Goal: Navigation & Orientation: Find specific page/section

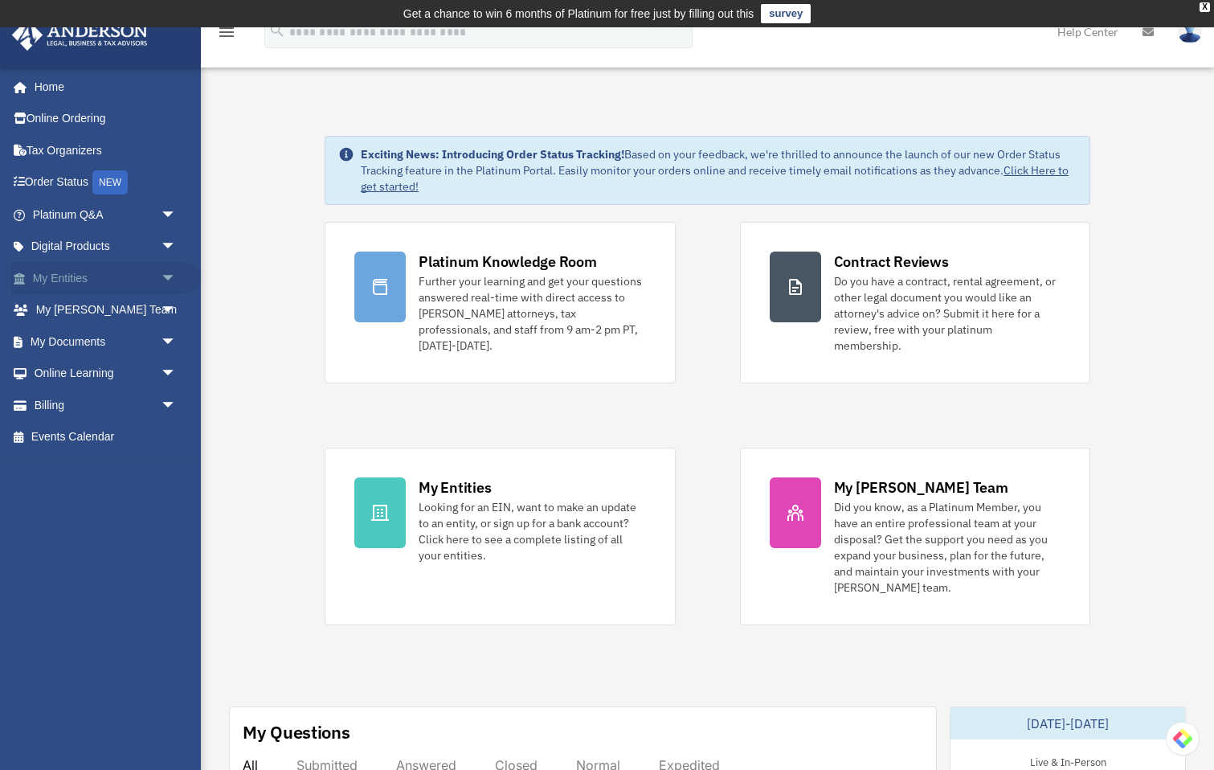
click at [169, 278] on span "arrow_drop_down" at bounding box center [177, 278] width 32 height 33
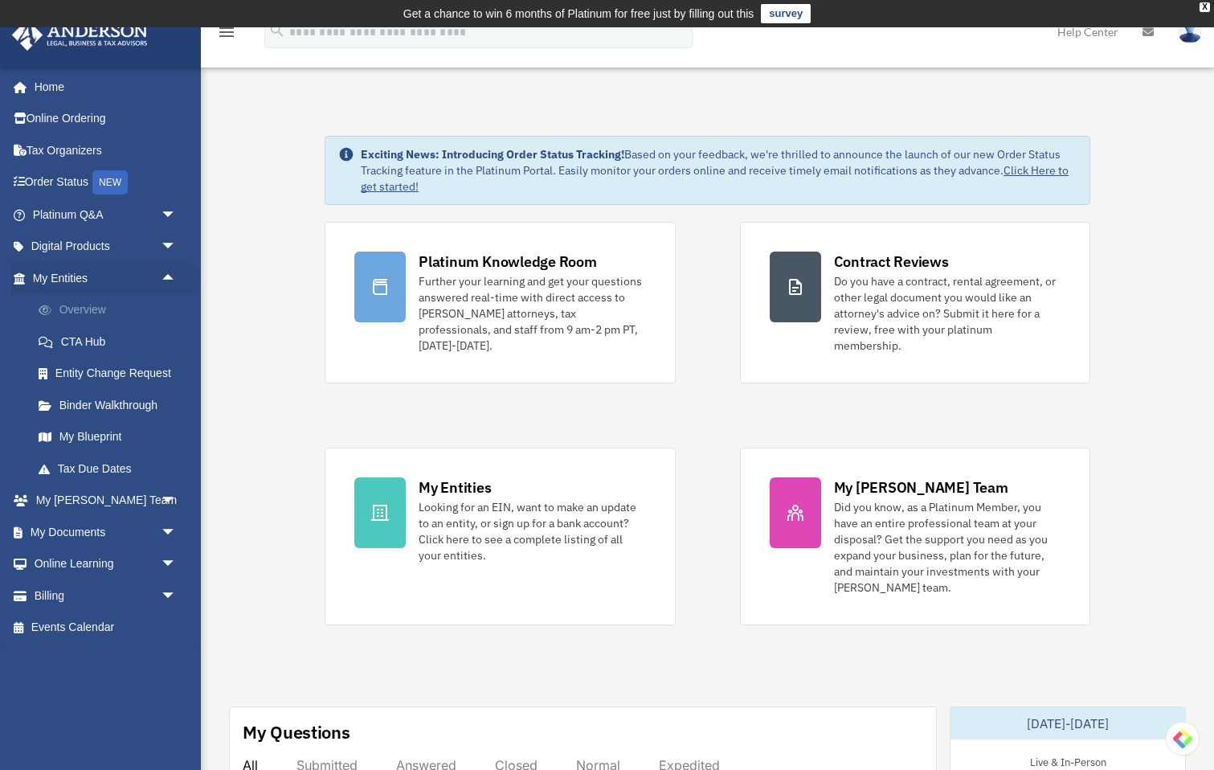
click at [88, 308] on link "Overview" at bounding box center [111, 310] width 178 height 32
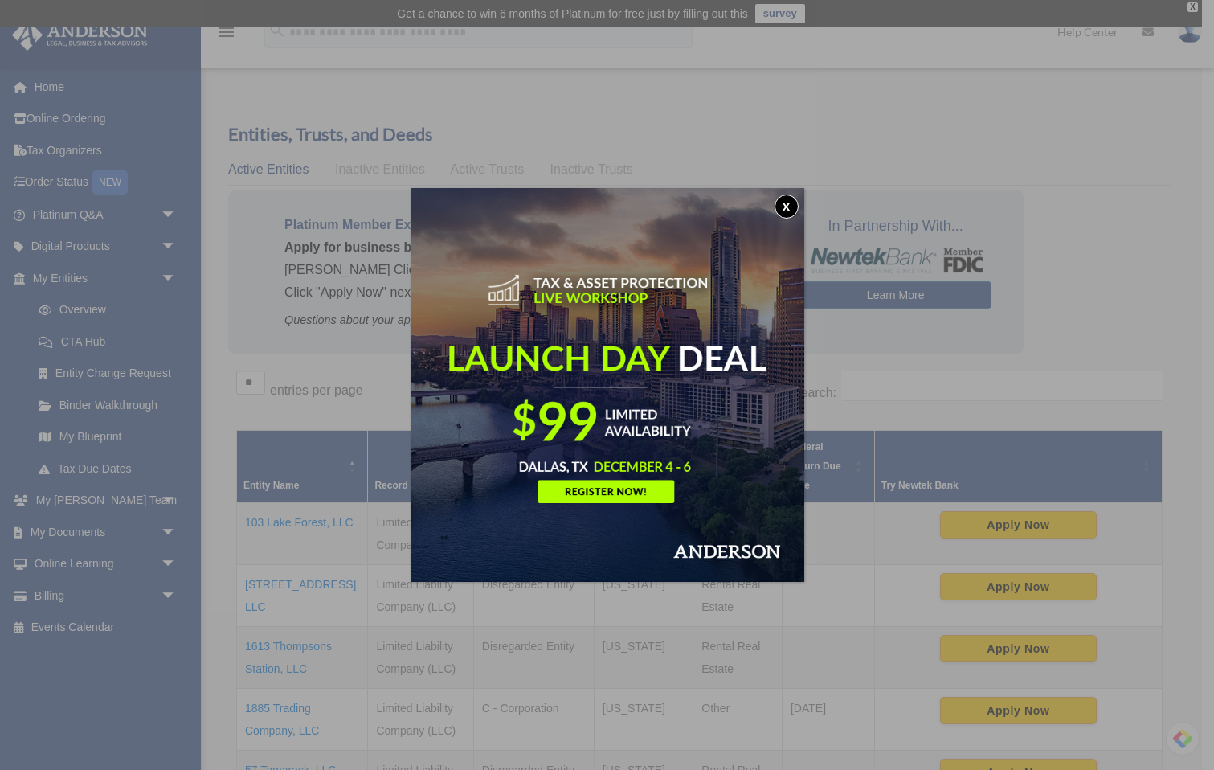
click at [101, 440] on div "x" at bounding box center [607, 385] width 1214 height 770
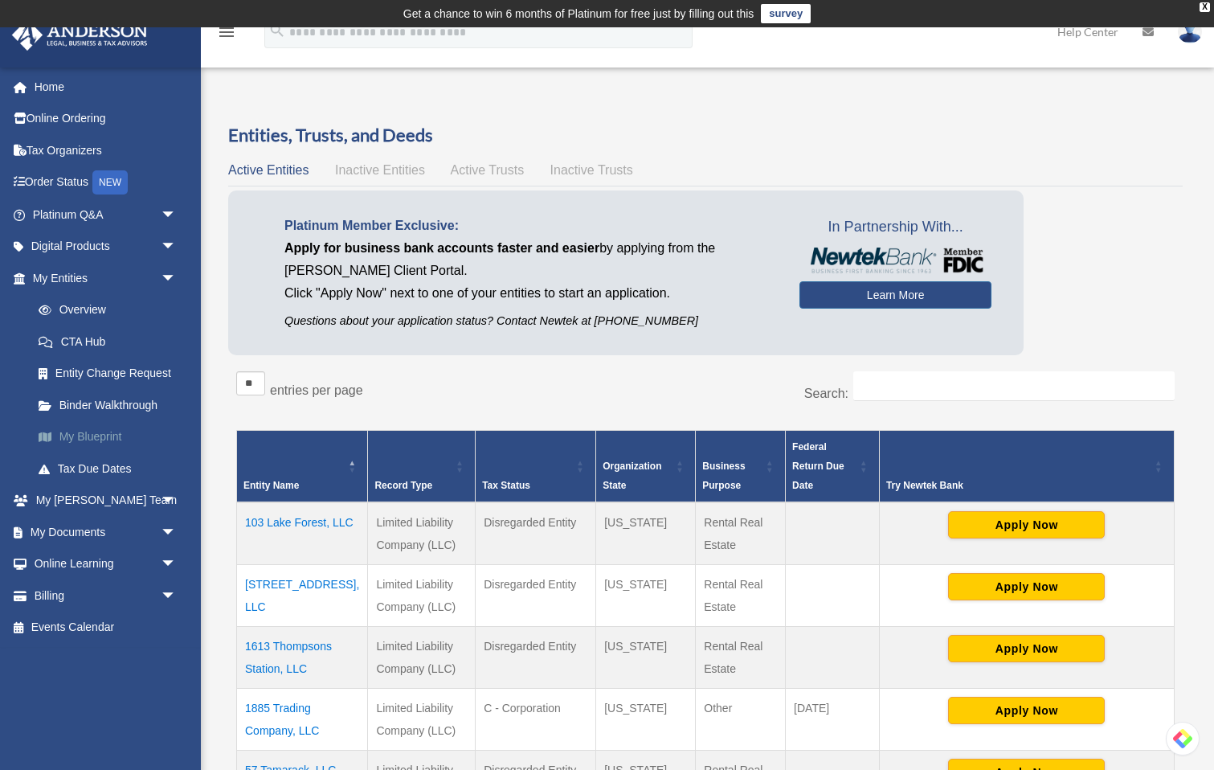
click at [77, 435] on link "My Blueprint" at bounding box center [111, 437] width 178 height 32
